Goal: Obtain resource: Obtain resource

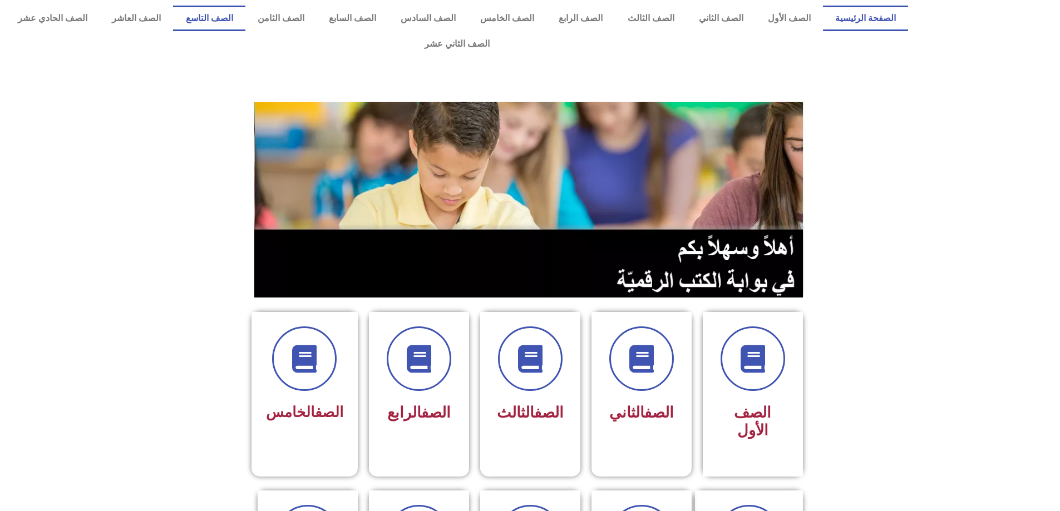
click at [245, 18] on link "الصف التاسع" at bounding box center [209, 19] width 72 height 26
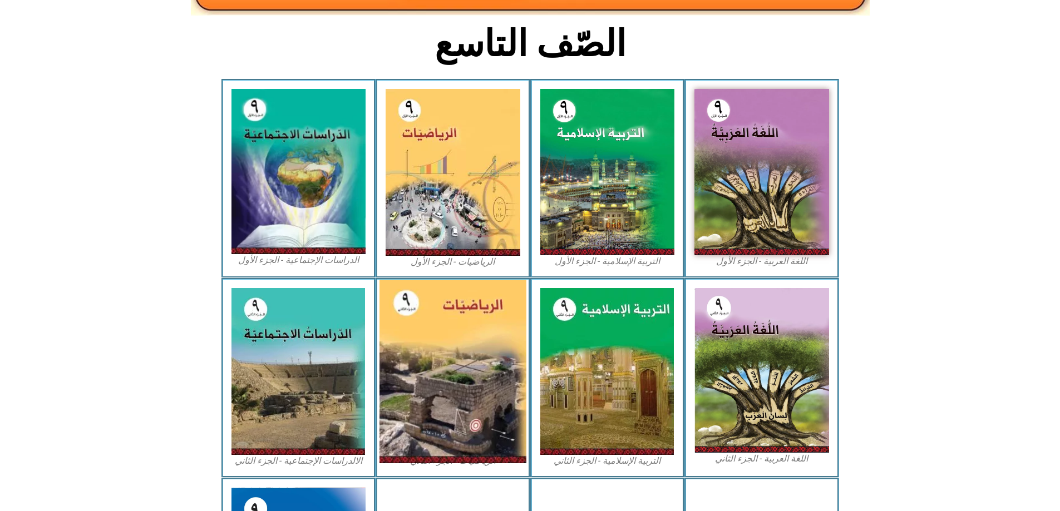
scroll to position [278, 0]
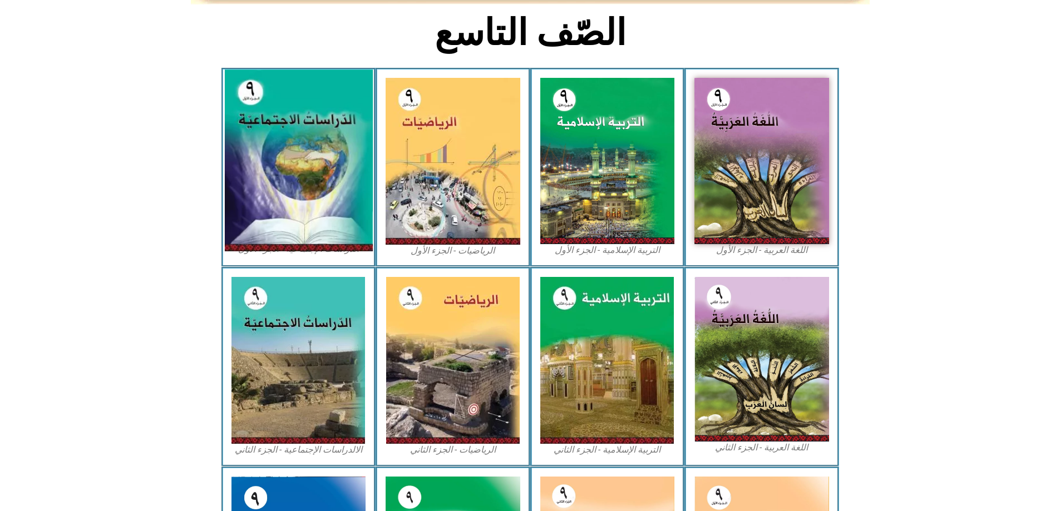
click at [294, 183] on img at bounding box center [298, 161] width 148 height 182
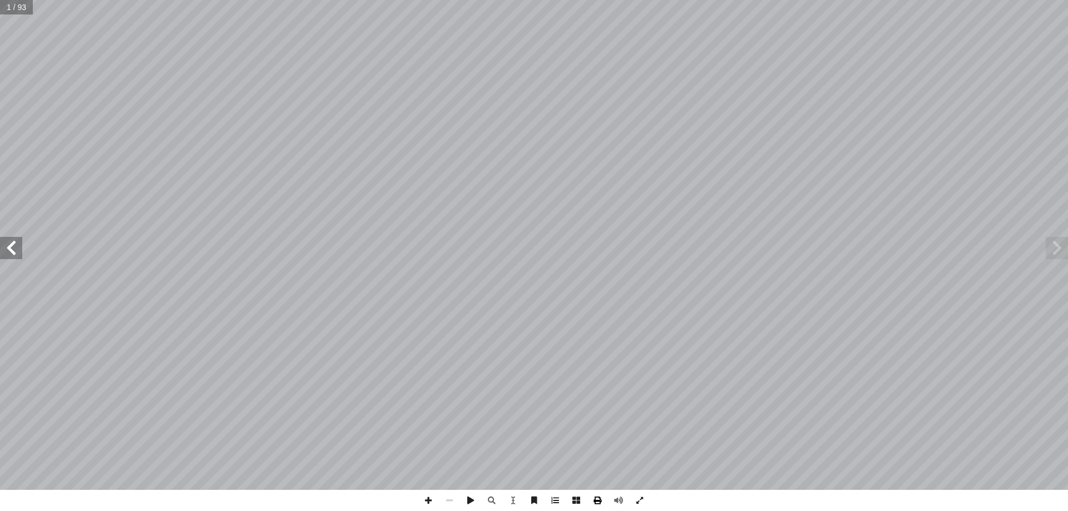
click at [600, 502] on span at bounding box center [597, 500] width 21 height 21
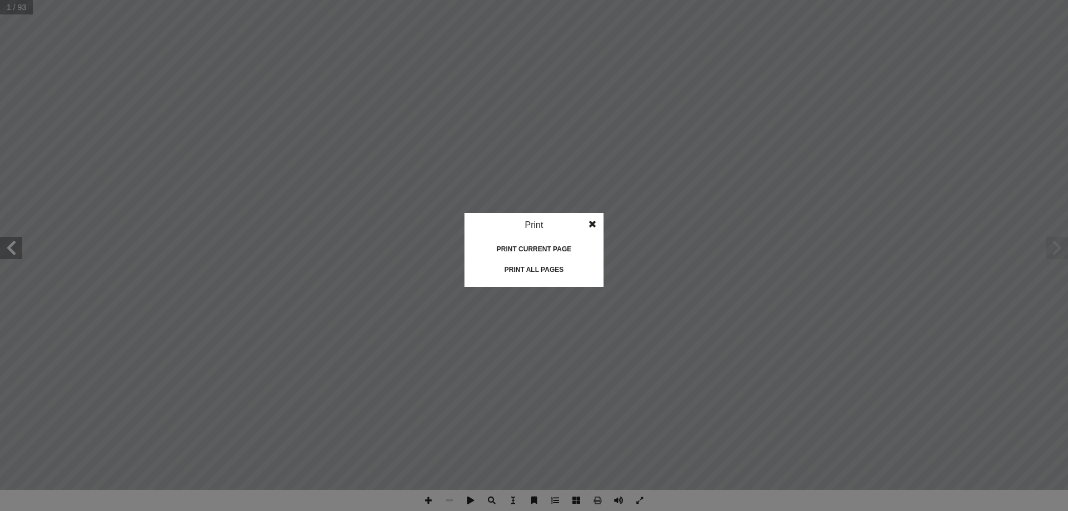
click at [584, 221] on span at bounding box center [593, 224] width 20 height 22
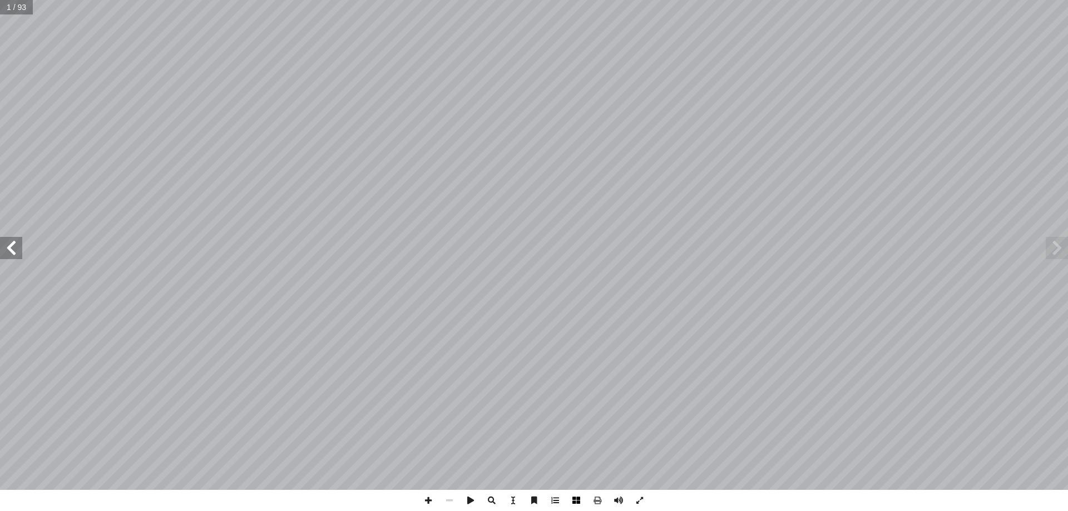
click at [575, 496] on span at bounding box center [576, 500] width 21 height 21
click at [578, 501] on span at bounding box center [576, 500] width 21 height 21
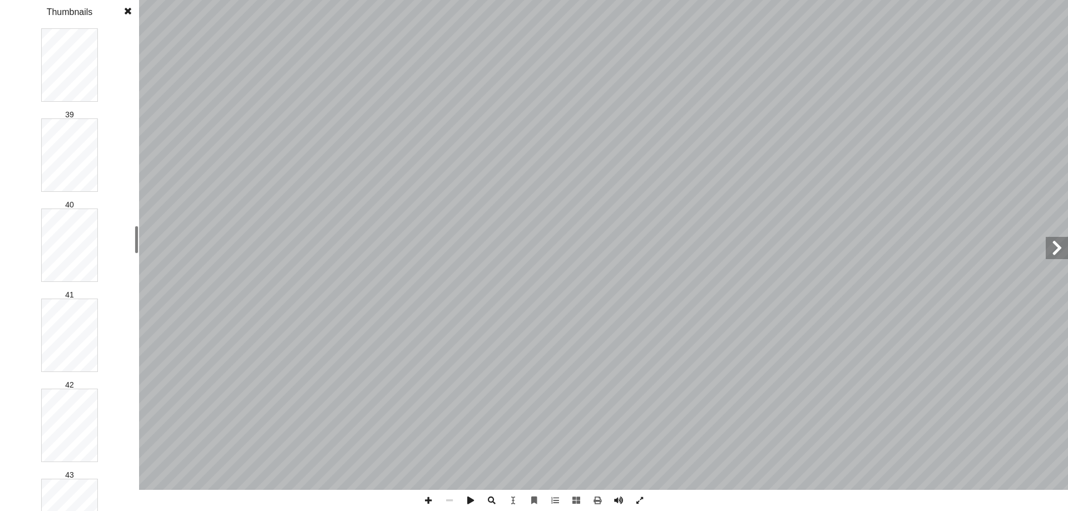
click at [126, 238] on div "1 2 3 4 5 6 7 8 9 10 11 12 13 14 15 16 17 18 19 20 21 22 23 24 25 26 27 28 29 3…" at bounding box center [69, 270] width 139 height 484
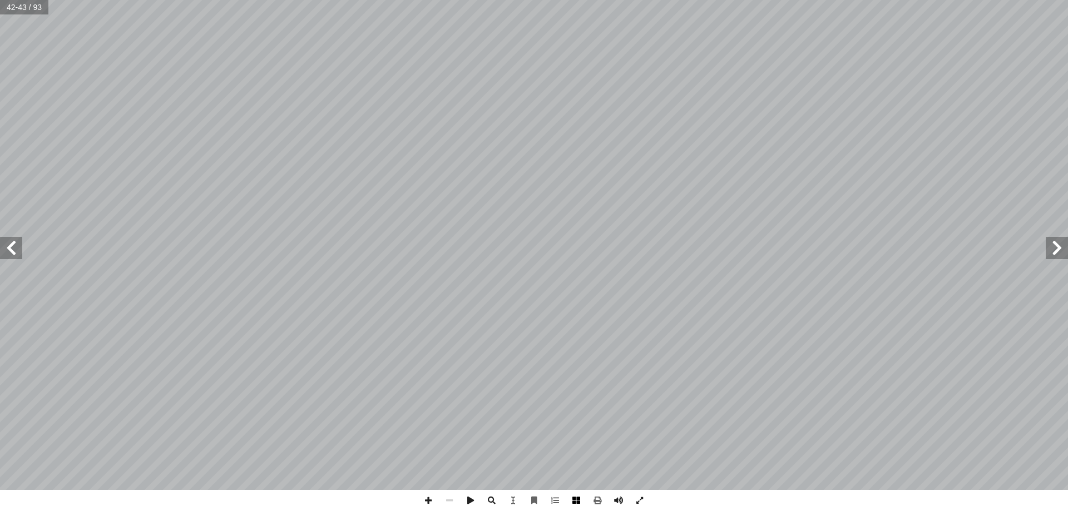
click at [575, 509] on span at bounding box center [576, 500] width 21 height 21
click at [4, 249] on span at bounding box center [11, 248] width 22 height 22
click at [1063, 250] on span at bounding box center [1057, 248] width 22 height 22
click at [581, 500] on span at bounding box center [576, 500] width 21 height 21
click at [595, 502] on span at bounding box center [597, 500] width 21 height 21
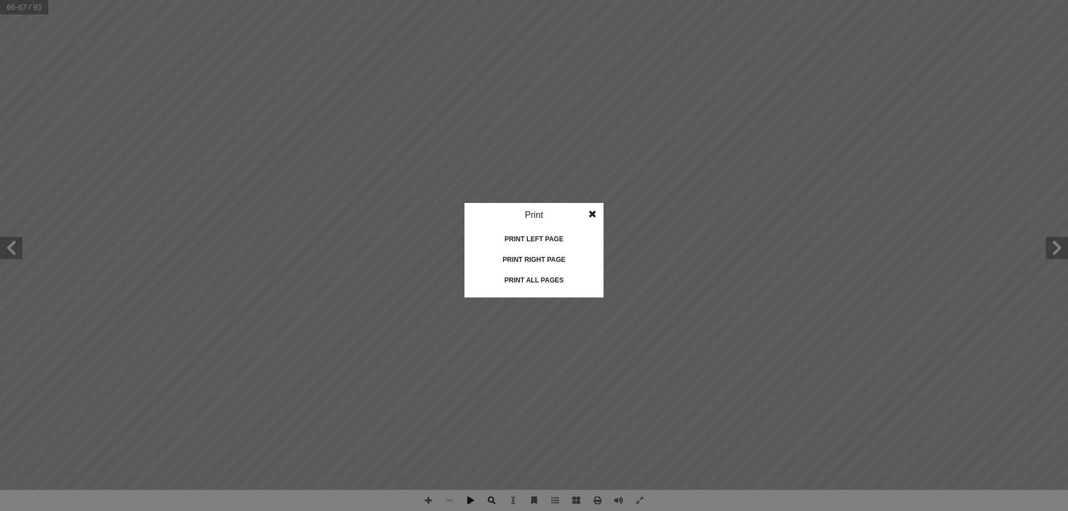
click at [529, 238] on div "Print left page" at bounding box center [534, 239] width 111 height 18
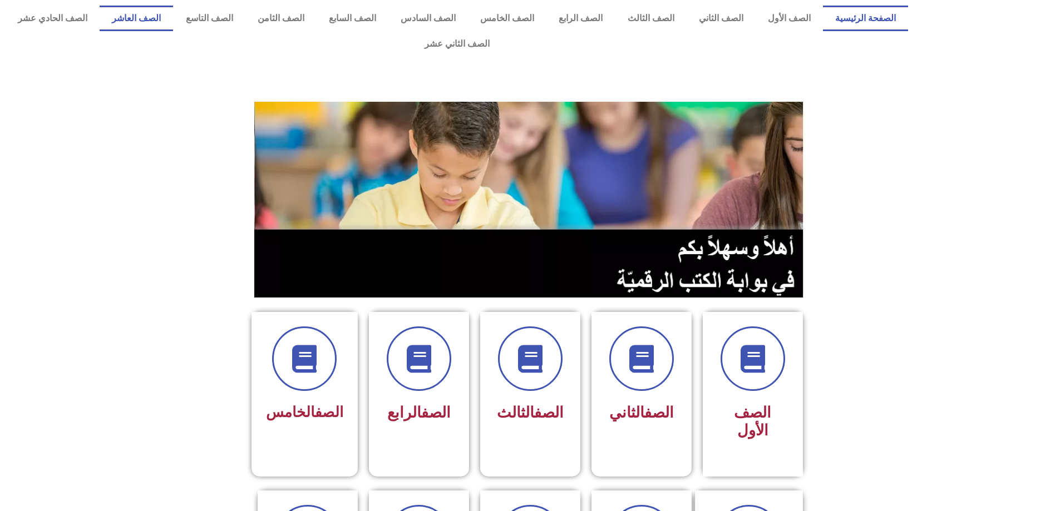
click at [173, 18] on link "الصف العاشر" at bounding box center [136, 19] width 73 height 26
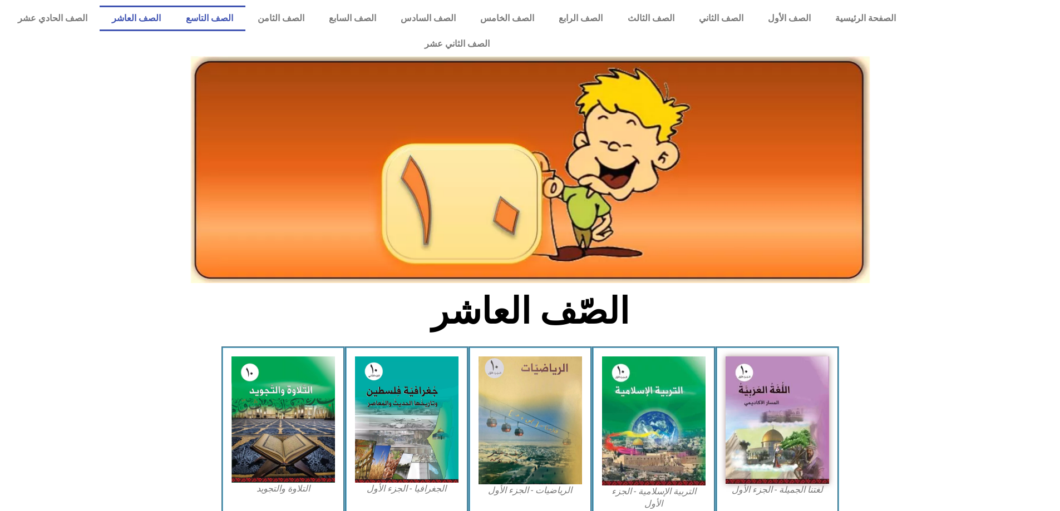
click at [245, 12] on link "الصف التاسع" at bounding box center [209, 19] width 72 height 26
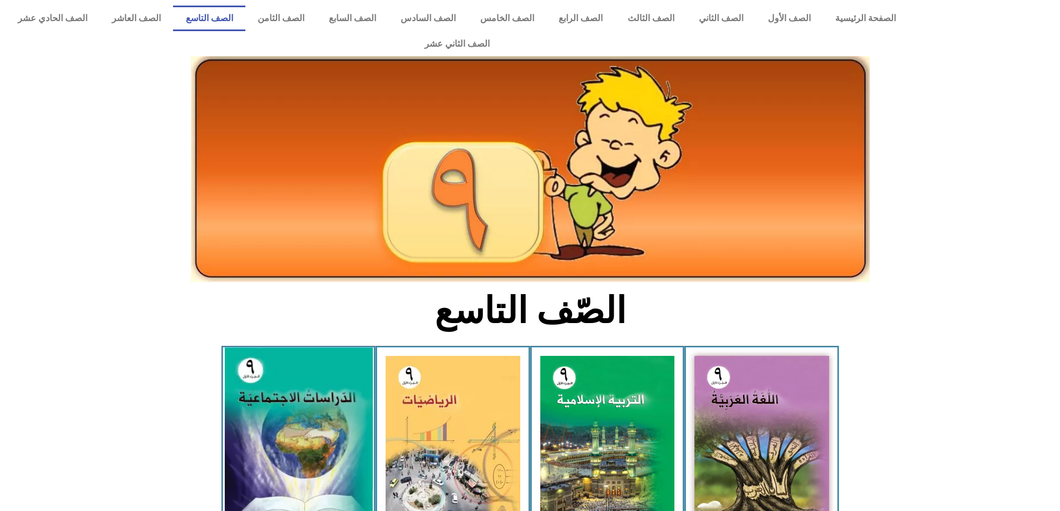
click at [305, 400] on img at bounding box center [298, 439] width 148 height 182
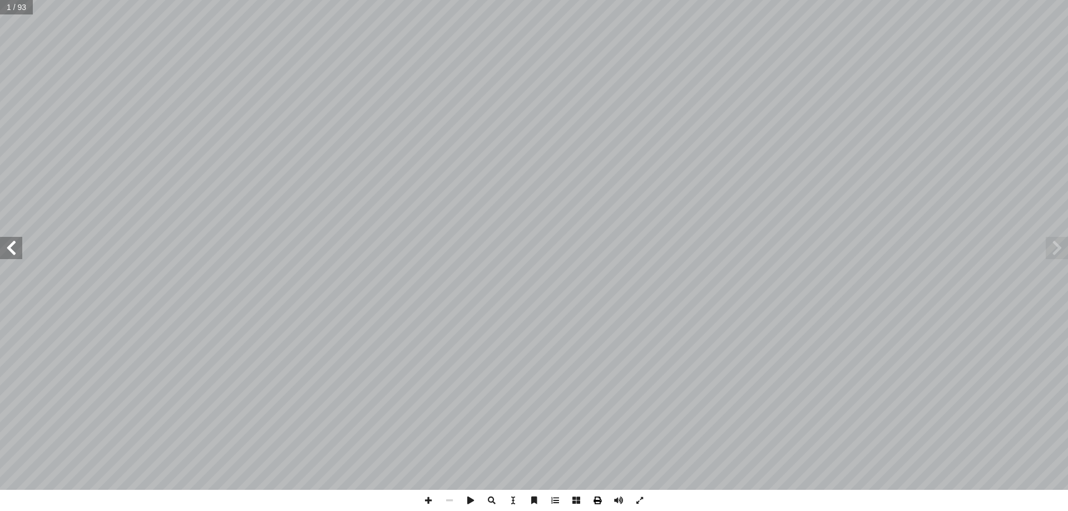
click at [599, 492] on span at bounding box center [597, 500] width 21 height 21
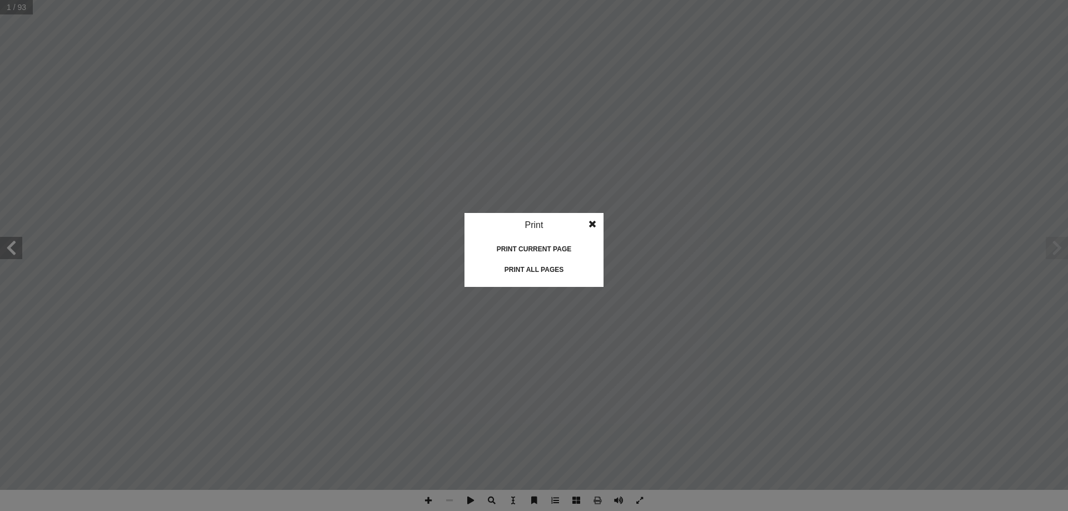
click at [540, 270] on div "Print all pages" at bounding box center [534, 270] width 111 height 18
click at [534, 274] on div "Print all pages" at bounding box center [534, 270] width 111 height 18
